Goal: Task Accomplishment & Management: Use online tool/utility

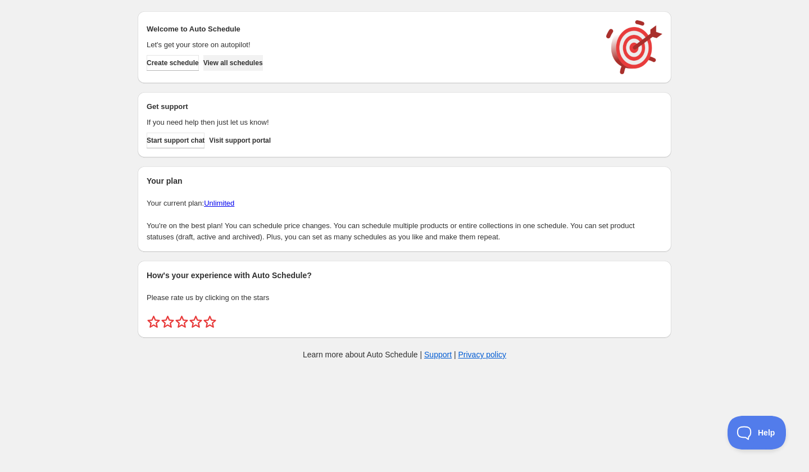
click at [257, 60] on span "View all schedules" at bounding box center [233, 62] width 60 height 9
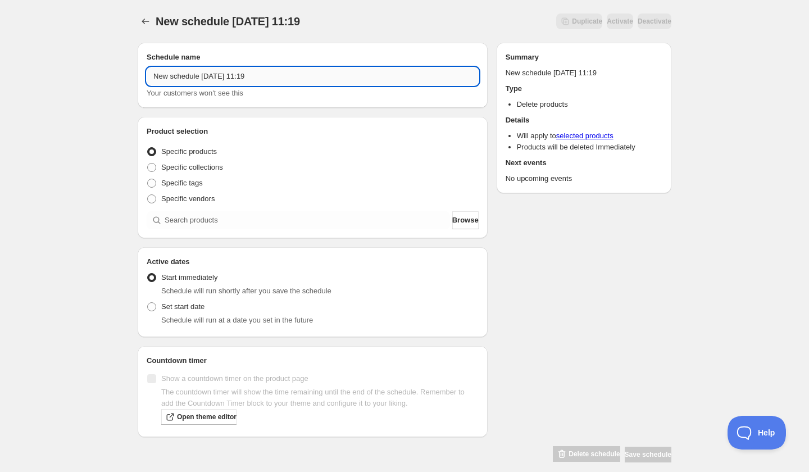
click at [216, 80] on input "New schedule [DATE] 11:19" at bounding box center [313, 76] width 332 height 18
paste input "[DATE] 6:30PM-7:30PM | Make Your Own Geometric Hoops"
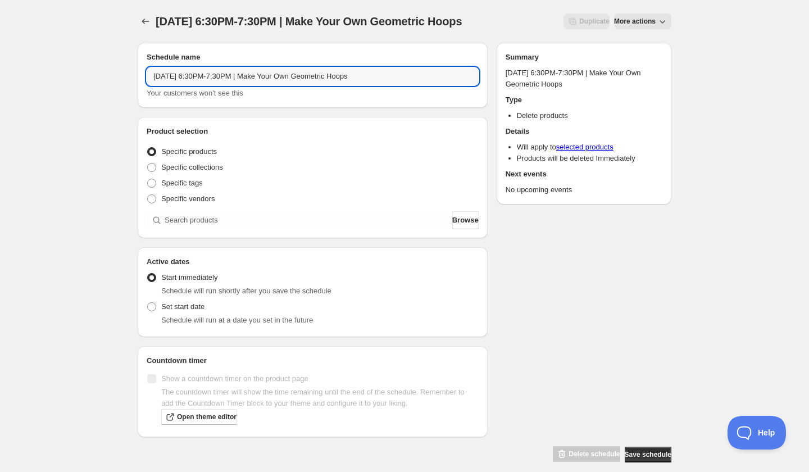
type input "[DATE] 6:30PM-7:30PM | Make Your Own Geometric Hoops"
click at [243, 238] on div "Product selection Entity type Specific products Specific collections Specific t…" at bounding box center [313, 177] width 350 height 121
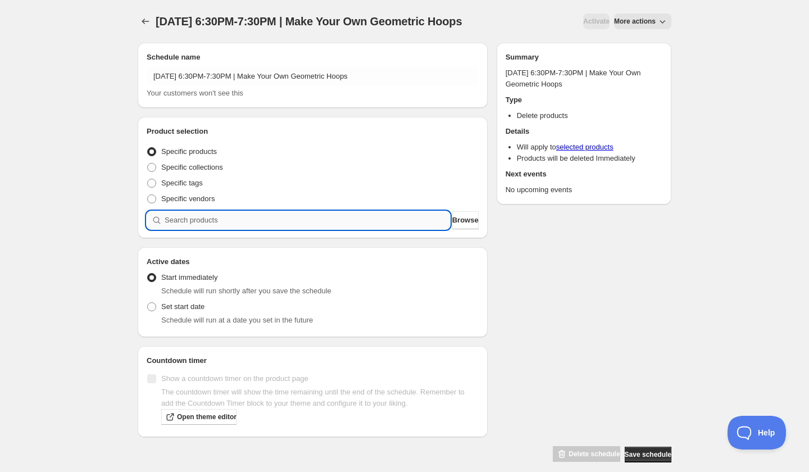
click at [239, 229] on input "search" at bounding box center [307, 220] width 285 height 18
paste input "[DATE] 6:30PM-7:30PM | Make Your Own Geometric Hoops"
type input "[DATE] 6:30PM-7:30PM | Make Your Own Geometric Hoops"
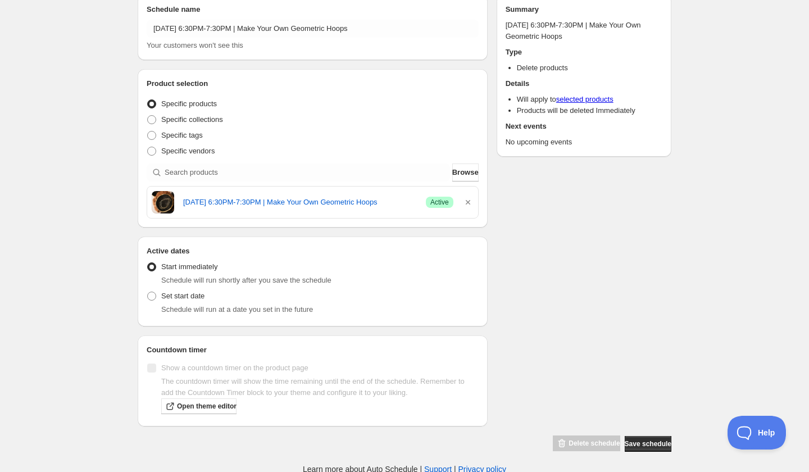
scroll to position [48, 0]
click at [186, 294] on span "Set start date" at bounding box center [182, 295] width 43 height 8
click at [148, 291] on input "Set start date" at bounding box center [147, 291] width 1 height 1
radio input "true"
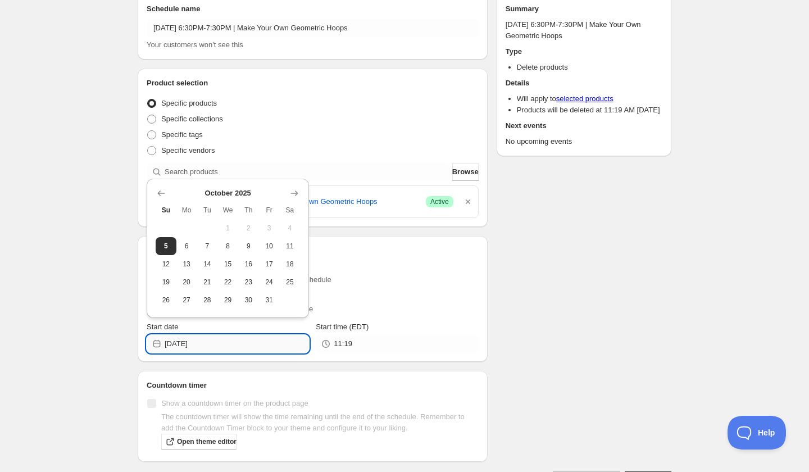
click at [240, 346] on input "[DATE]" at bounding box center [237, 344] width 144 height 18
click at [287, 199] on caption "[DATE]" at bounding box center [228, 194] width 144 height 13
click at [290, 197] on icon "Show next month, November 2025" at bounding box center [294, 193] width 11 height 11
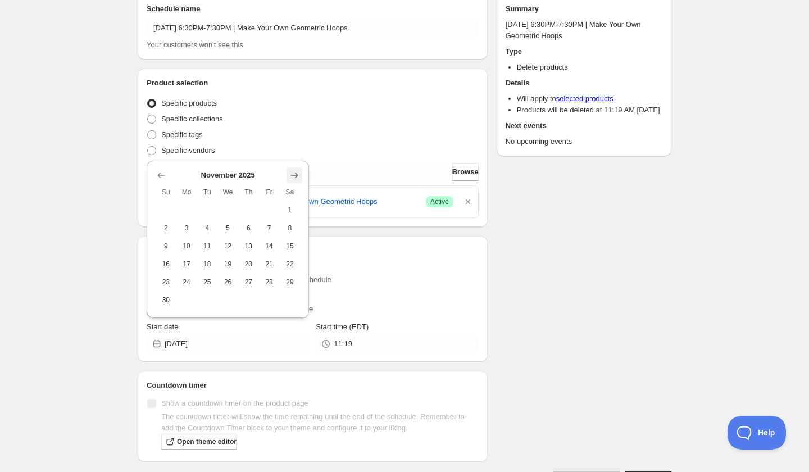
click at [296, 172] on icon "Show next month, December 2025" at bounding box center [294, 175] width 11 height 11
click at [208, 244] on span "9" at bounding box center [207, 245] width 12 height 9
type input "[DATE]"
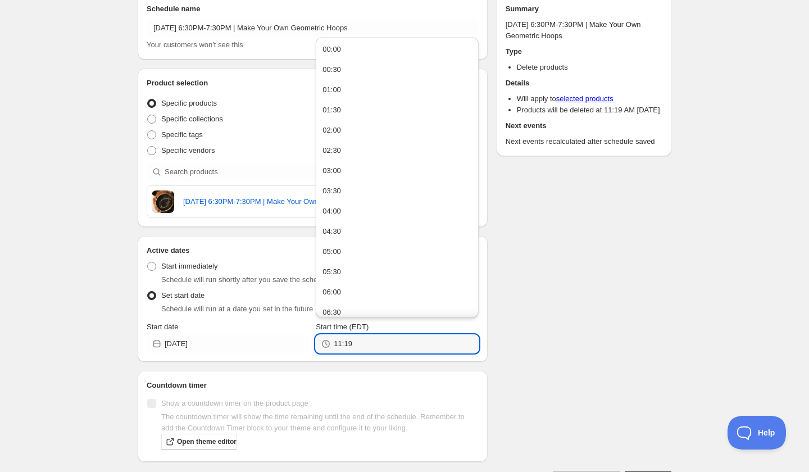
drag, startPoint x: 367, startPoint y: 339, endPoint x: 312, endPoint y: 339, distance: 54.5
click at [312, 339] on div "Start date [DATE] Start time (EDT) 11:19" at bounding box center [313, 336] width 332 height 31
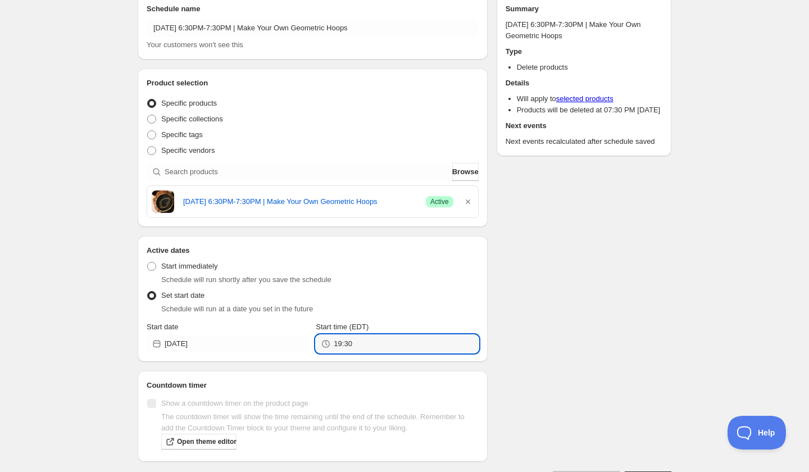
type input "19:30"
click at [570, 313] on div "Schedule name [DATE] 6:30PM-7:30PM | Make Your Own Geometric Hoops Your custome…" at bounding box center [400, 236] width 542 height 502
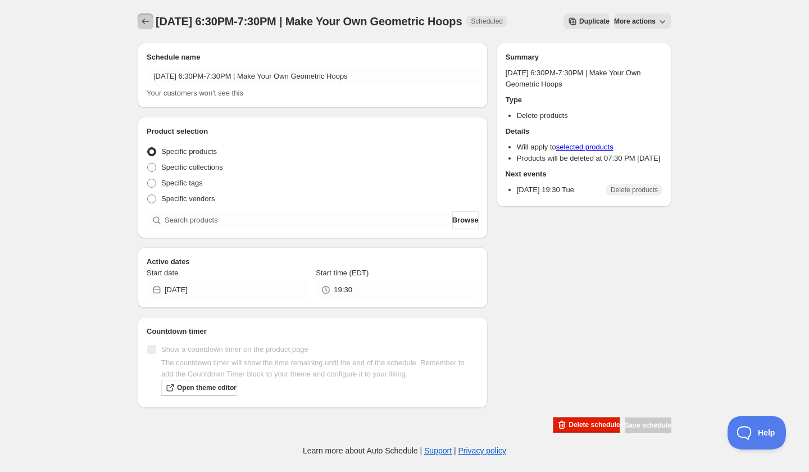
click at [145, 16] on button "Schedules" at bounding box center [146, 21] width 16 height 16
